Goal: Task Accomplishment & Management: Manage account settings

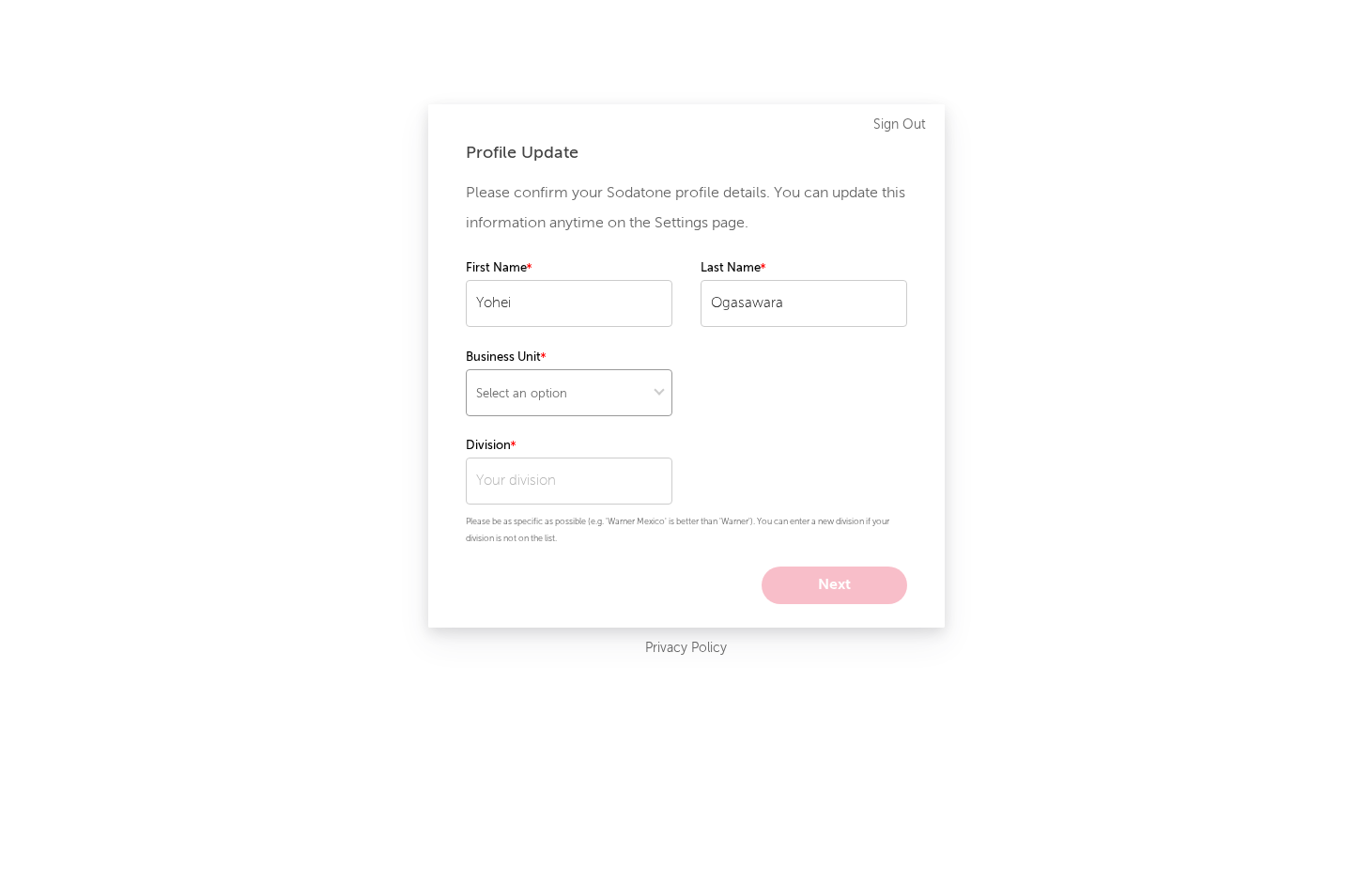
click at [601, 390] on select "Select an option" at bounding box center [569, 392] width 206 height 47
select select "other"
click at [466, 369] on select "Select an option" at bounding box center [569, 392] width 206 height 47
click at [633, 481] on input "text" at bounding box center [569, 481] width 206 height 47
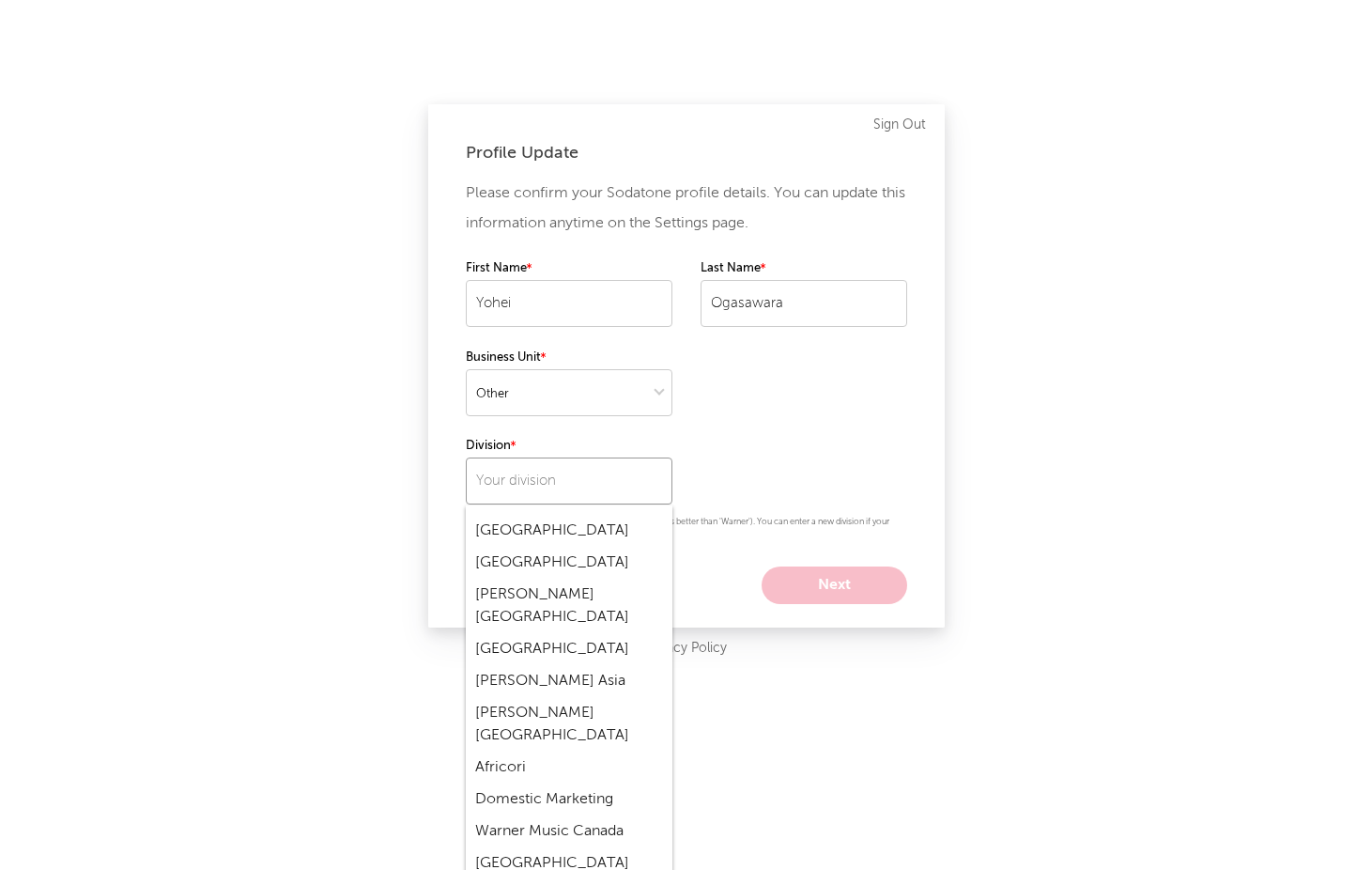
scroll to position [1057, 0]
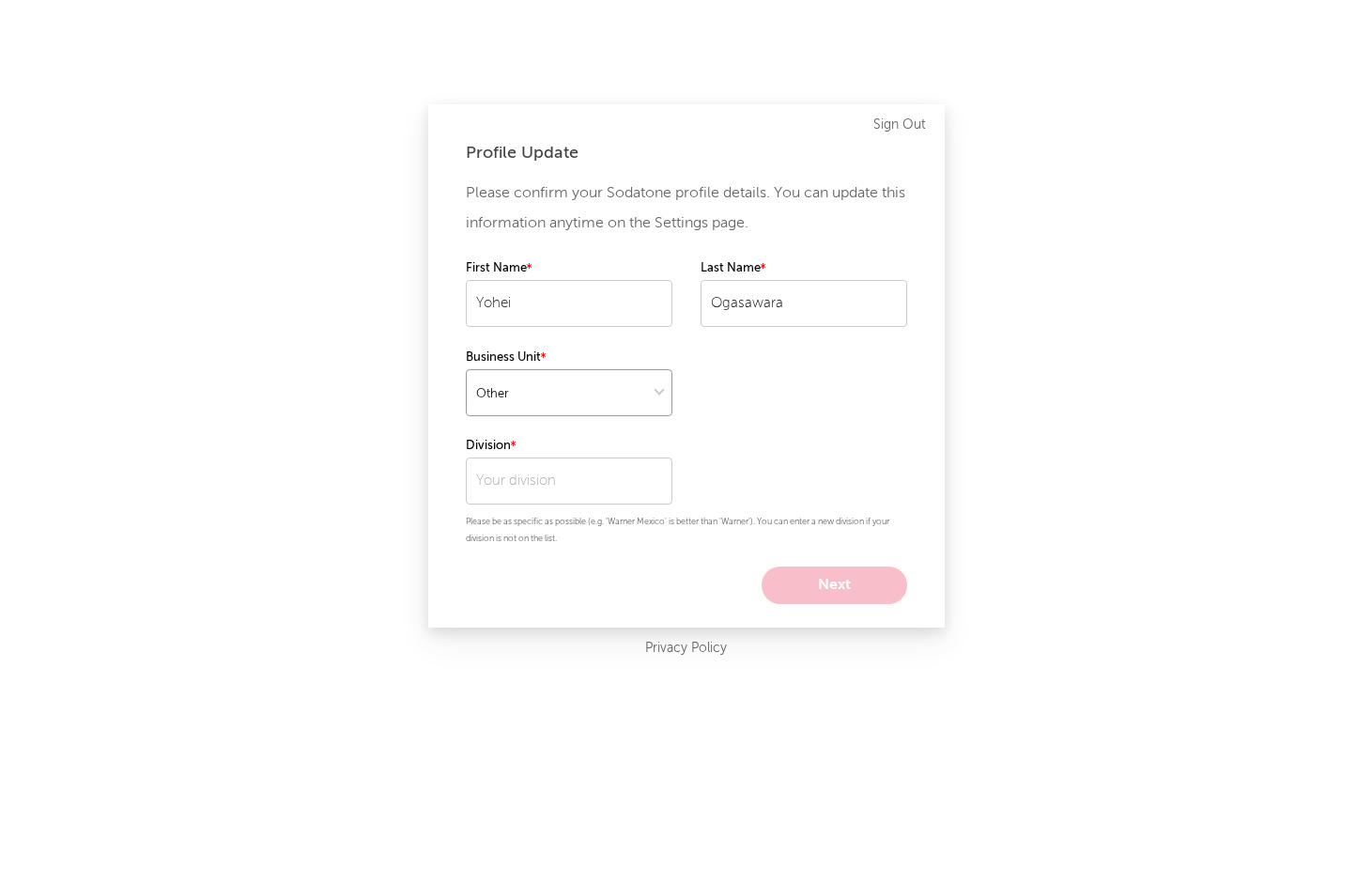
click at [651, 394] on select at bounding box center [569, 392] width 206 height 47
click at [466, 369] on select at bounding box center [569, 392] width 206 height 47
click at [636, 469] on input "text" at bounding box center [569, 481] width 206 height 47
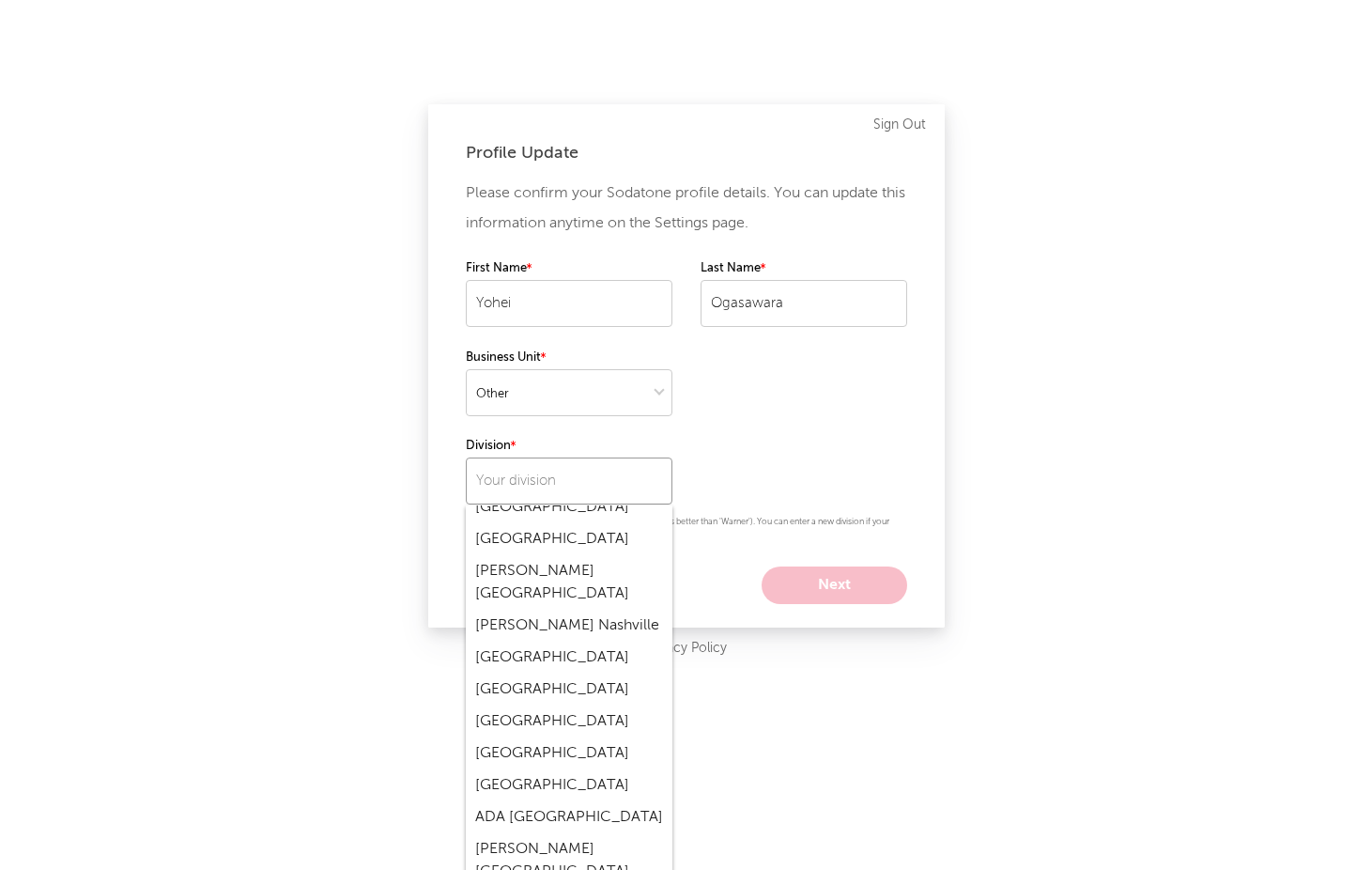
scroll to position [6249, 0]
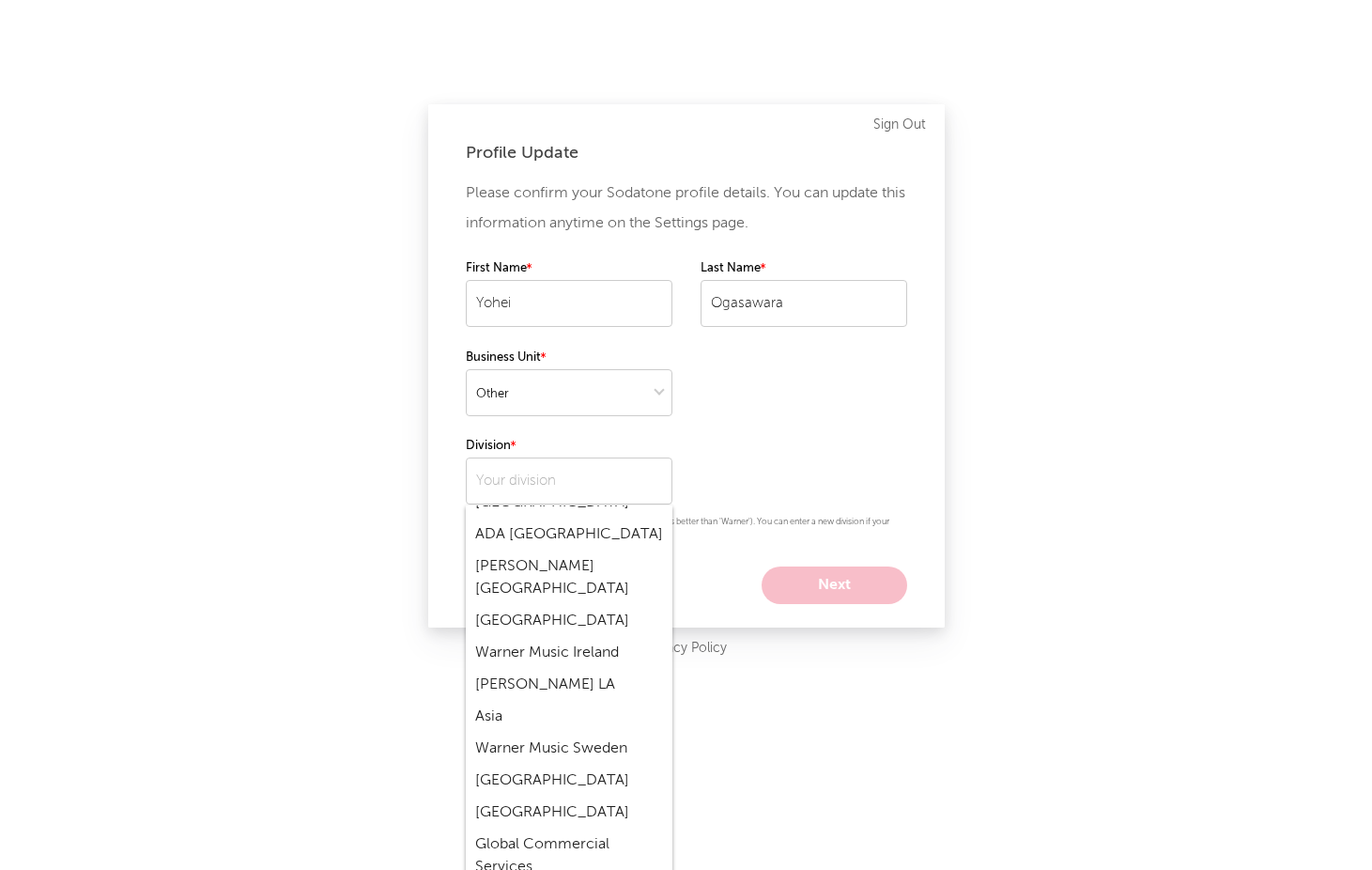
click at [1004, 601] on div "Profile Update Please confirm your Sodatone profile details. You can update thi…" at bounding box center [686, 435] width 1372 height 870
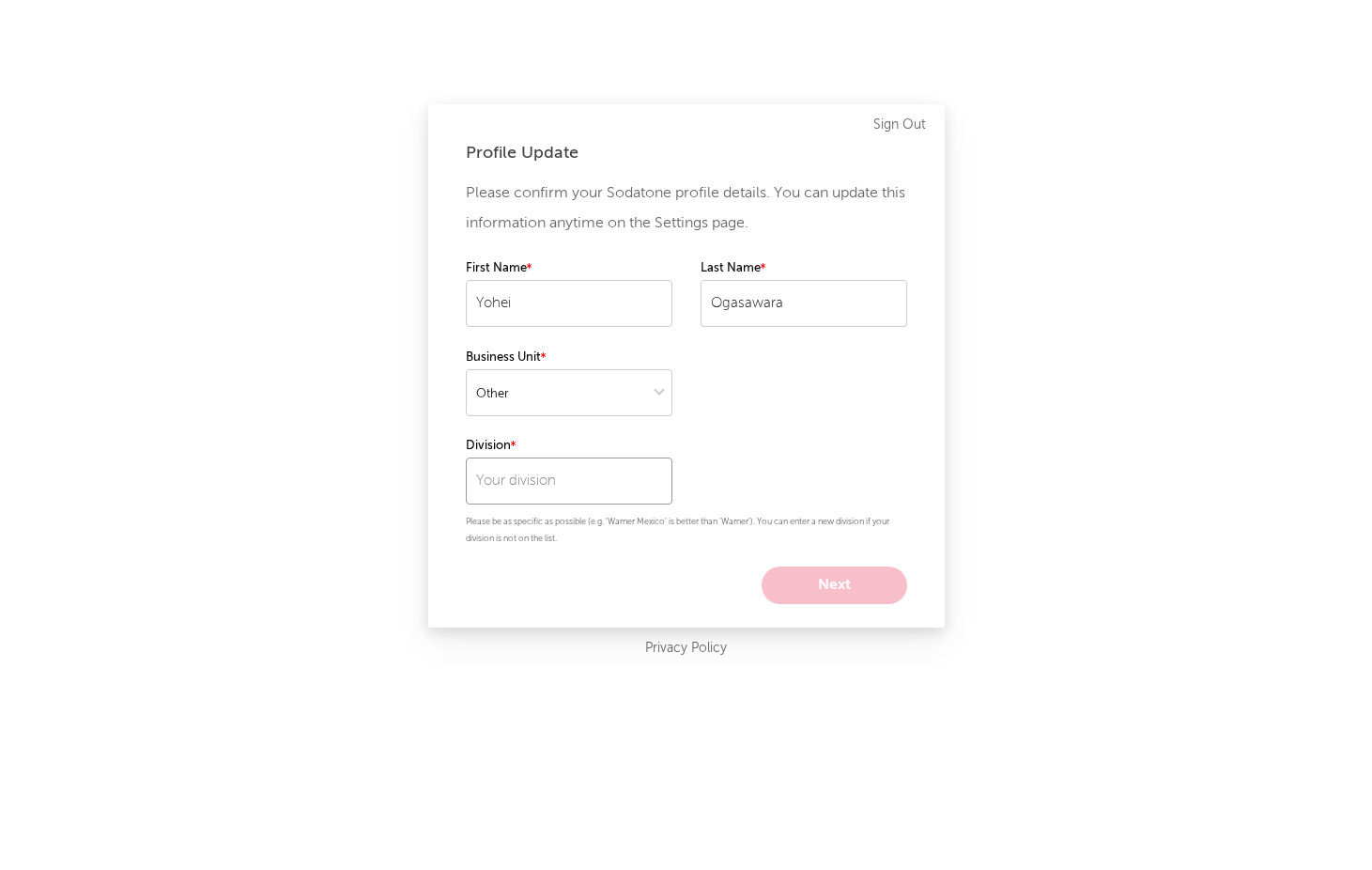
click at [625, 486] on input "text" at bounding box center [569, 481] width 206 height 47
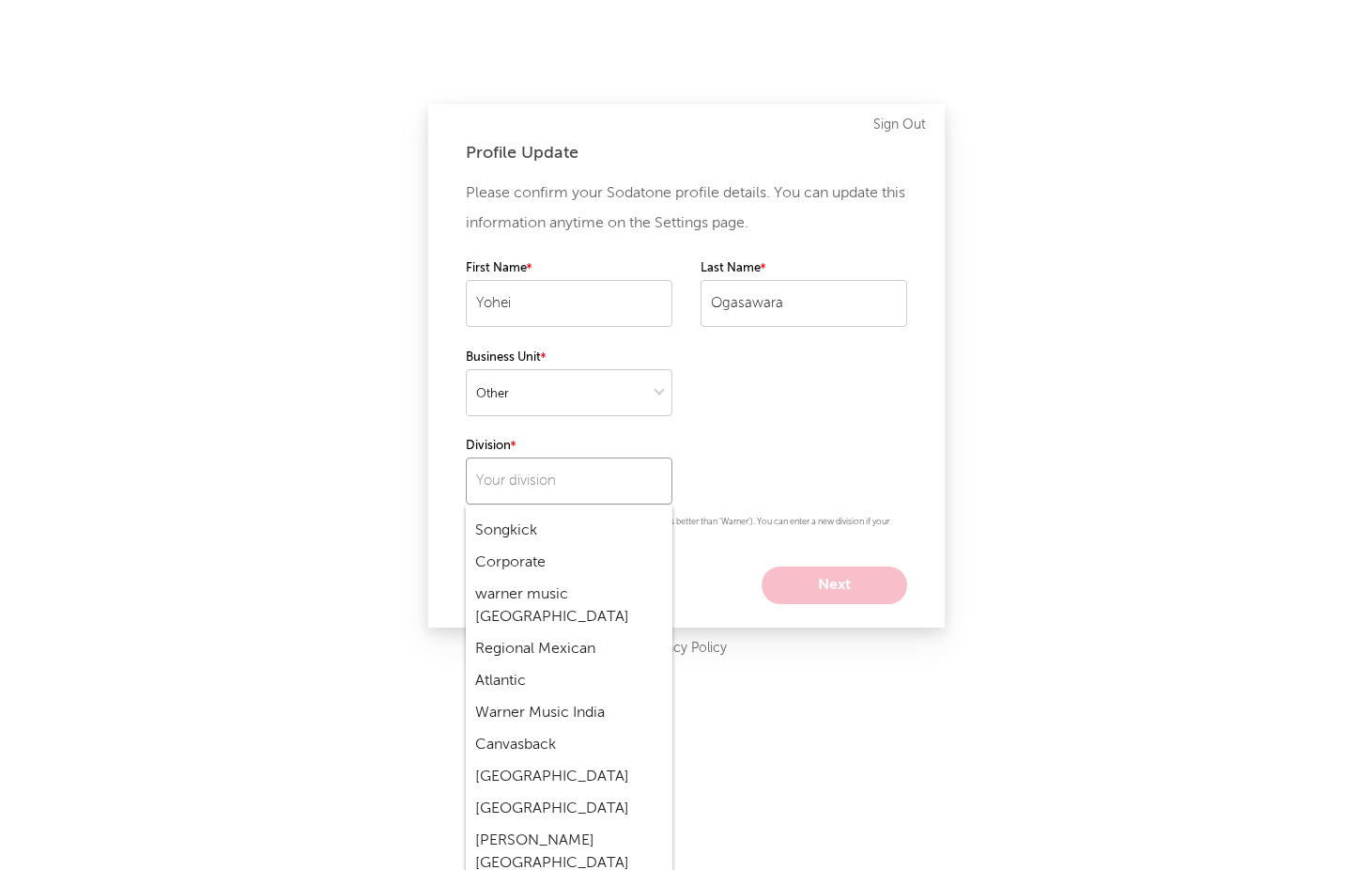
scroll to position [0, 0]
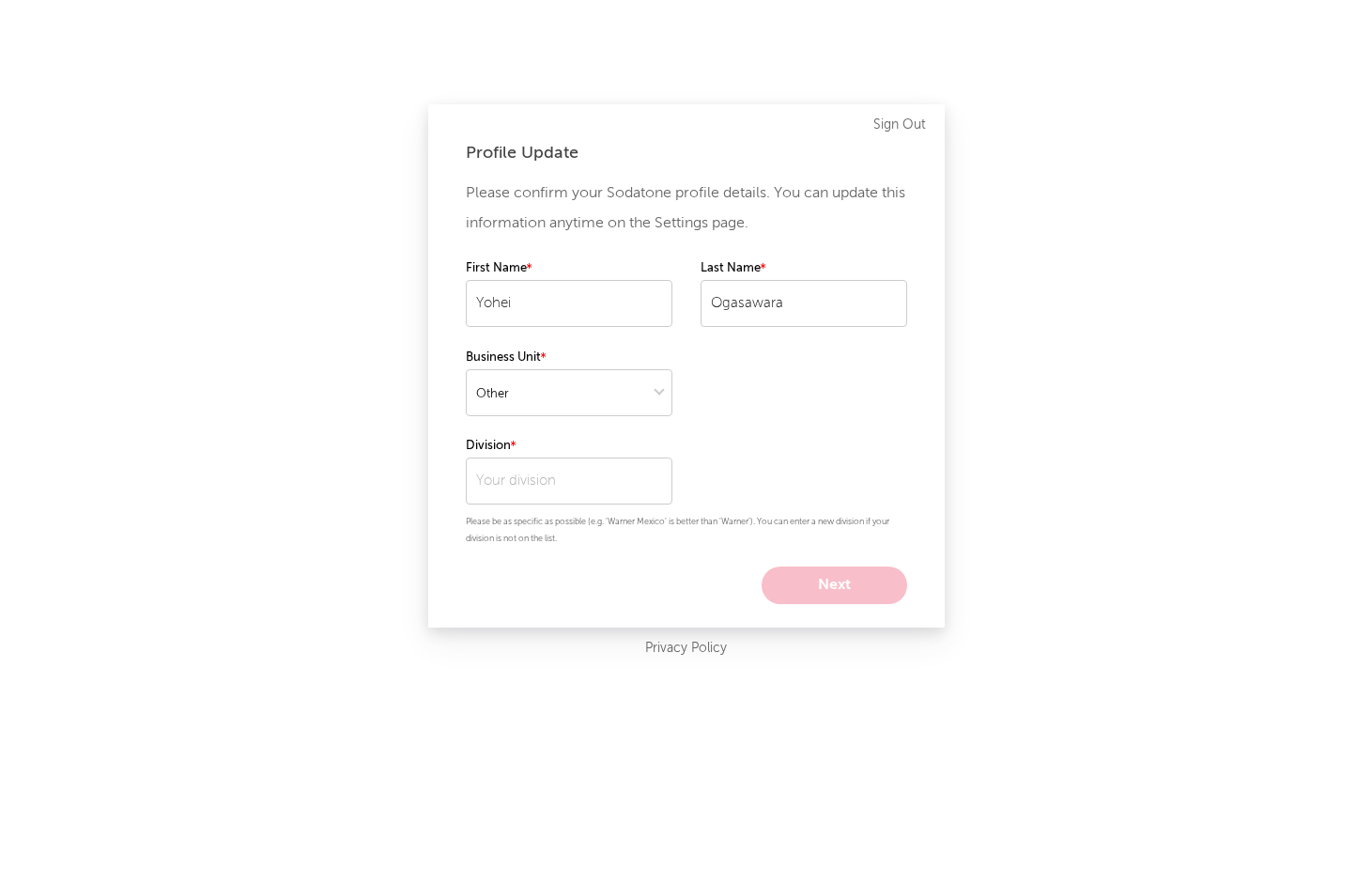
click at [940, 509] on div "Profile Update Please confirm your Sodatone profile details. You can update thi…" at bounding box center [687, 366] width 517 height 524
